Goal: Information Seeking & Learning: Learn about a topic

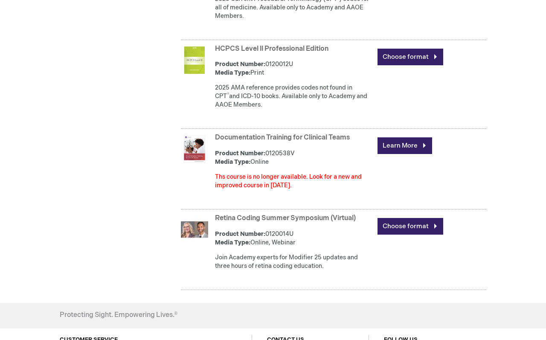
scroll to position [1065, 0]
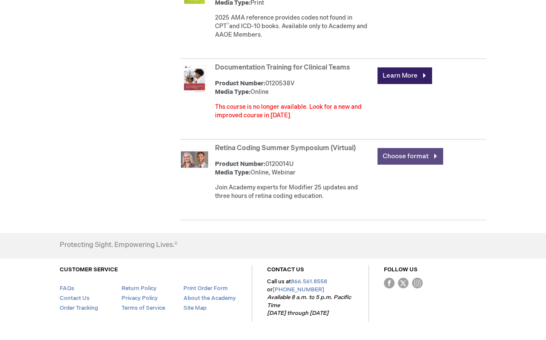
click at [404, 165] on link "Choose format" at bounding box center [410, 156] width 66 height 17
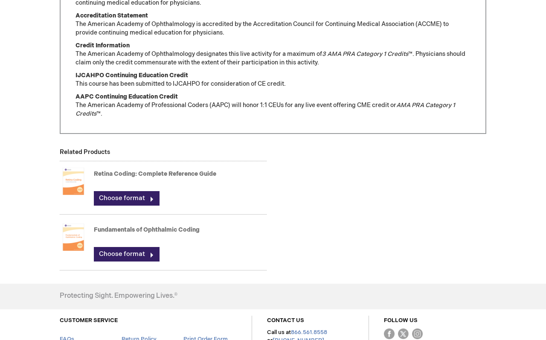
scroll to position [639, 0]
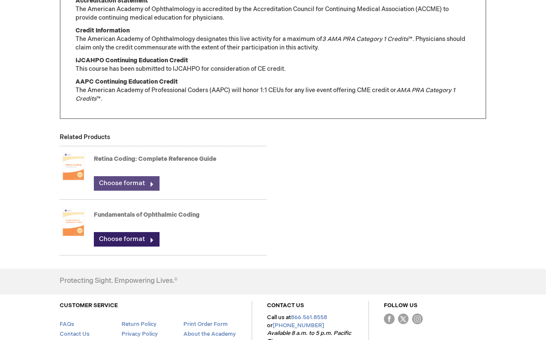
click at [125, 176] on link "Choose format" at bounding box center [127, 183] width 66 height 14
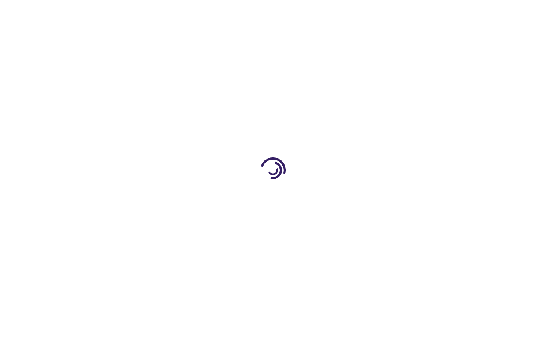
type input "0"
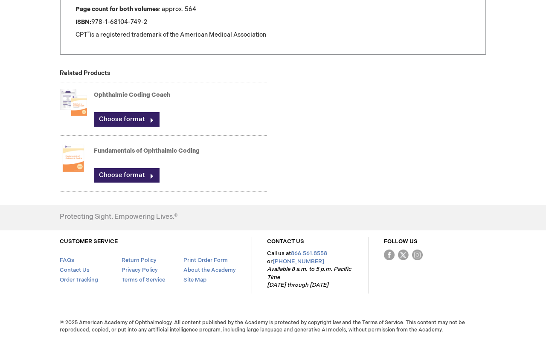
scroll to position [637, 0]
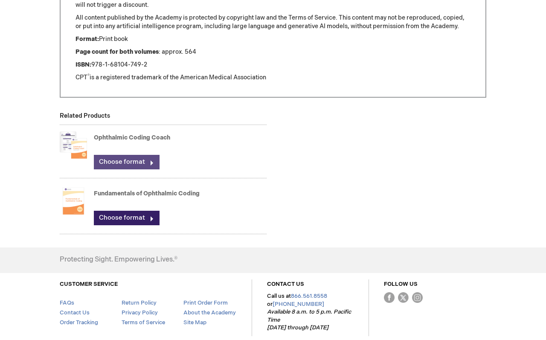
click at [124, 160] on link "Choose format" at bounding box center [127, 162] width 66 height 14
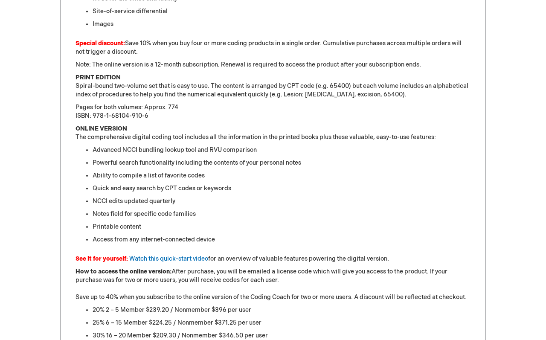
scroll to position [597, 0]
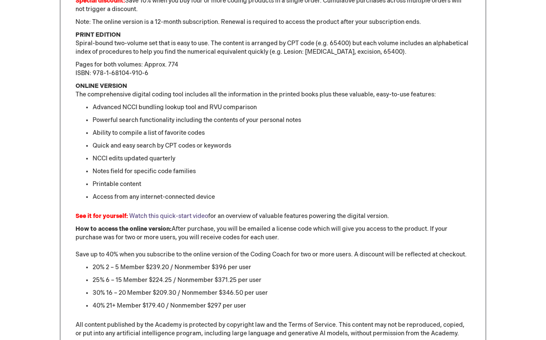
click at [172, 214] on link "Watch this quick-start video" at bounding box center [168, 215] width 79 height 7
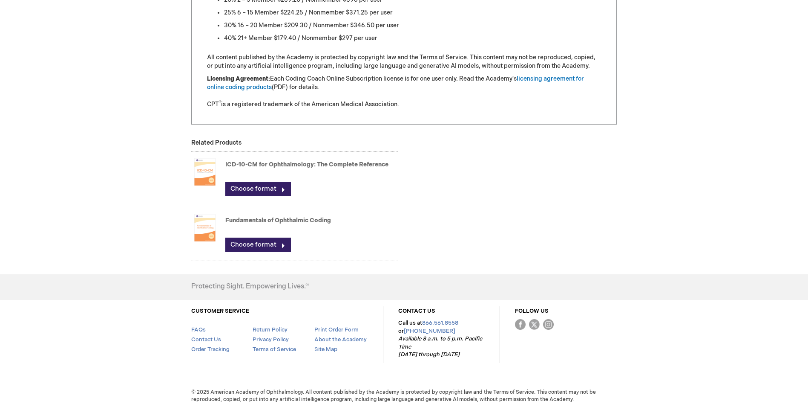
scroll to position [866, 0]
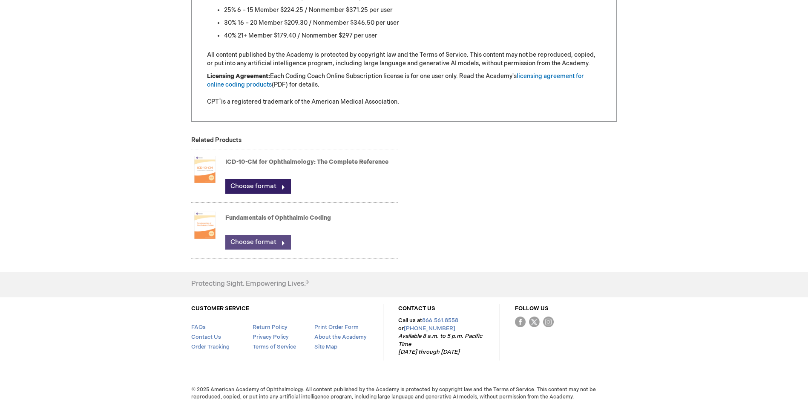
click at [254, 242] on link "Choose format" at bounding box center [258, 242] width 66 height 14
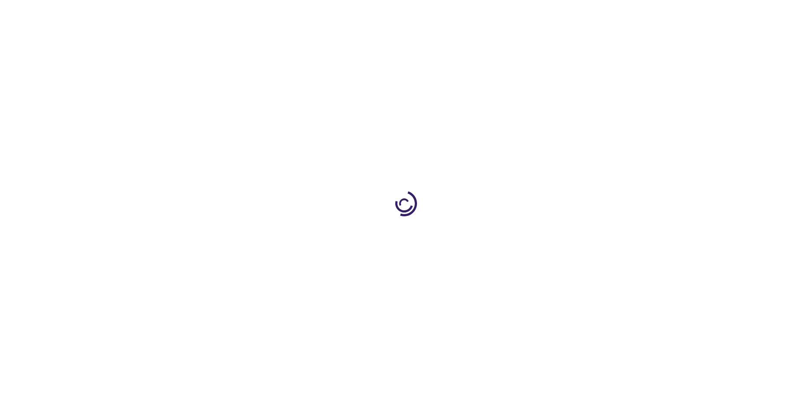
type input "0"
